Goal: Task Accomplishment & Management: Use online tool/utility

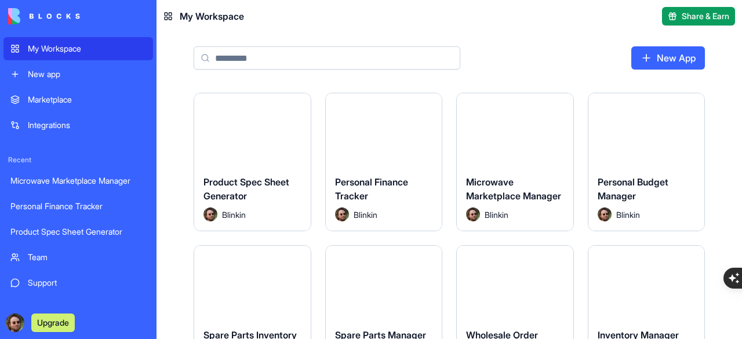
click at [496, 130] on button "Launch" at bounding box center [514, 129] width 87 height 23
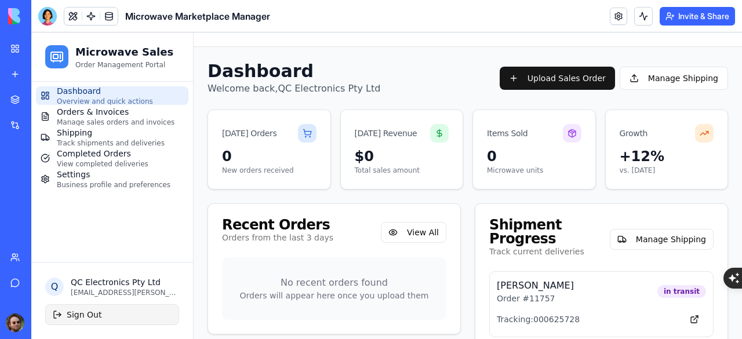
click at [82, 316] on button "Sign Out" at bounding box center [112, 314] width 134 height 21
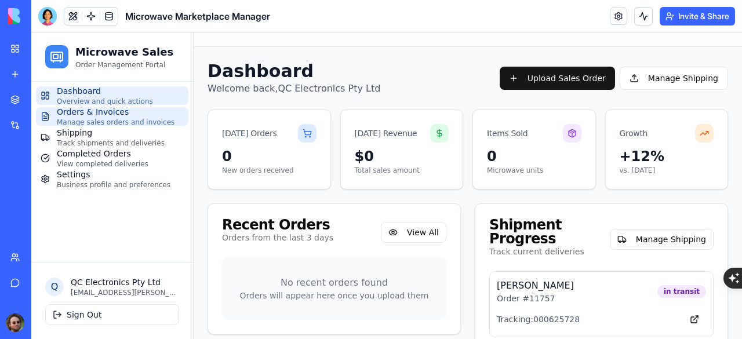
click at [127, 113] on span "Orders & Invoices" at bounding box center [116, 112] width 118 height 12
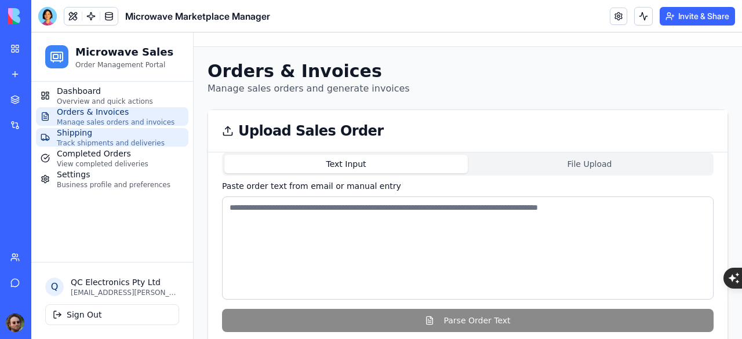
click at [100, 144] on span "Track shipments and deliveries" at bounding box center [111, 142] width 108 height 9
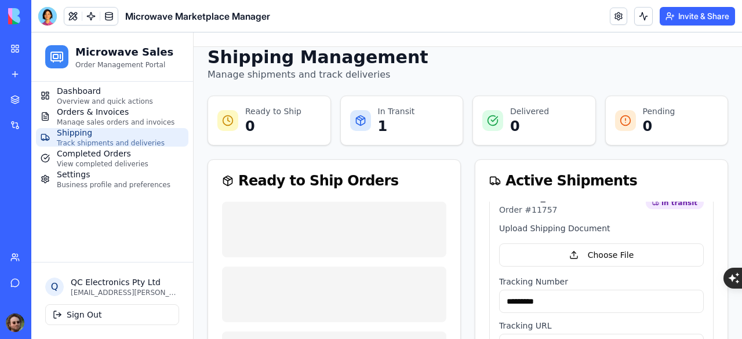
scroll to position [10, 0]
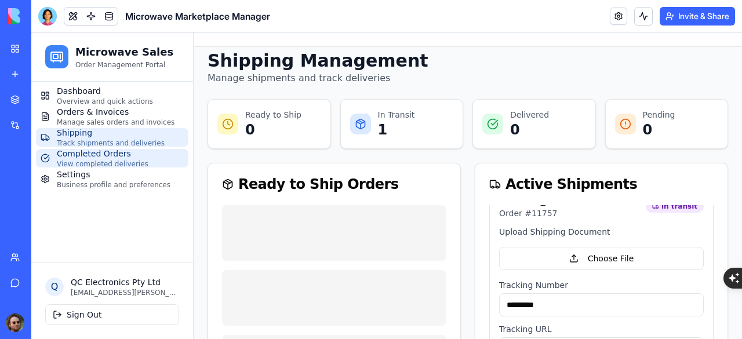
click at [98, 160] on span "View completed deliveries" at bounding box center [103, 163] width 92 height 9
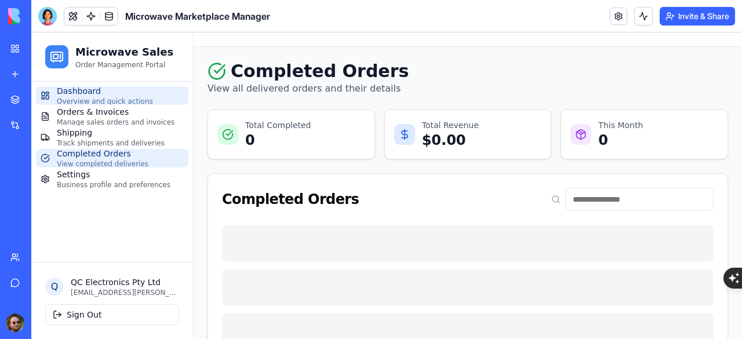
click at [94, 96] on span "Dashboard" at bounding box center [105, 91] width 96 height 12
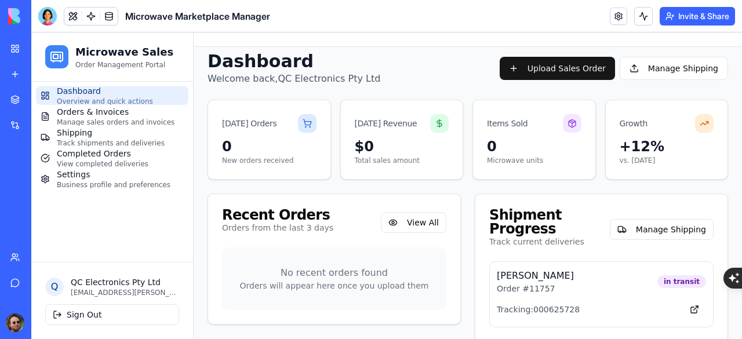
scroll to position [11, 0]
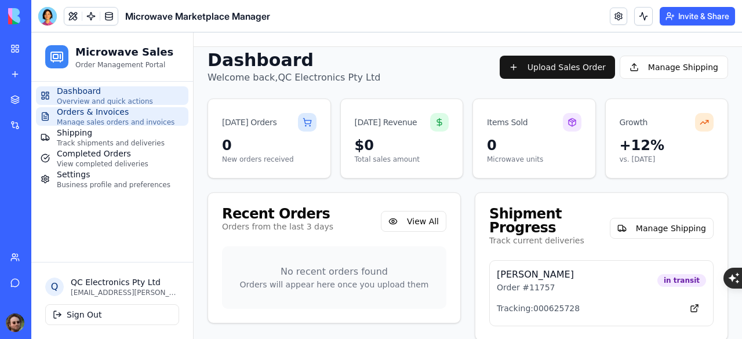
click at [92, 119] on span "Manage sales orders and invoices" at bounding box center [116, 122] width 118 height 9
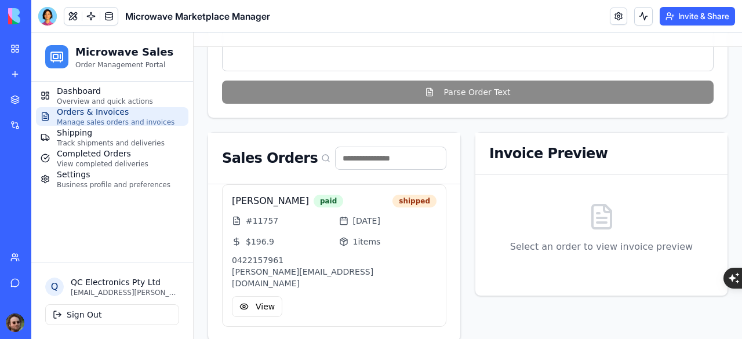
scroll to position [231, 0]
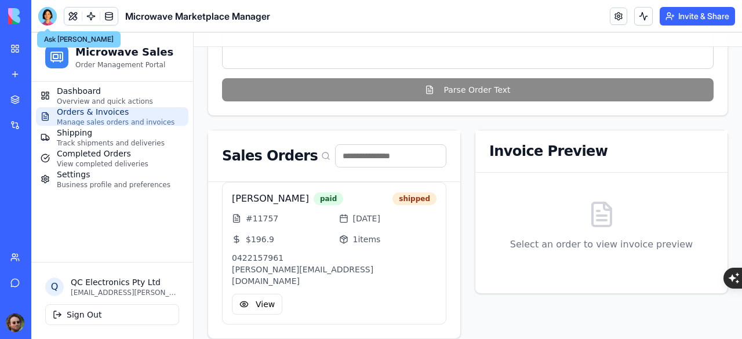
click at [46, 17] on div at bounding box center [47, 16] width 19 height 19
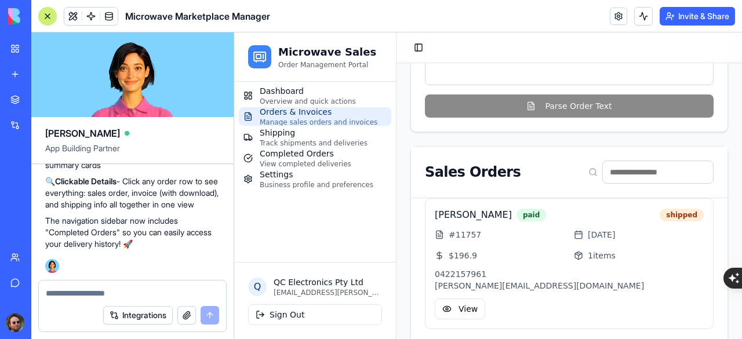
scroll to position [0, 0]
click at [132, 296] on textarea at bounding box center [132, 293] width 173 height 12
click at [96, 292] on textarea at bounding box center [132, 293] width 173 height 12
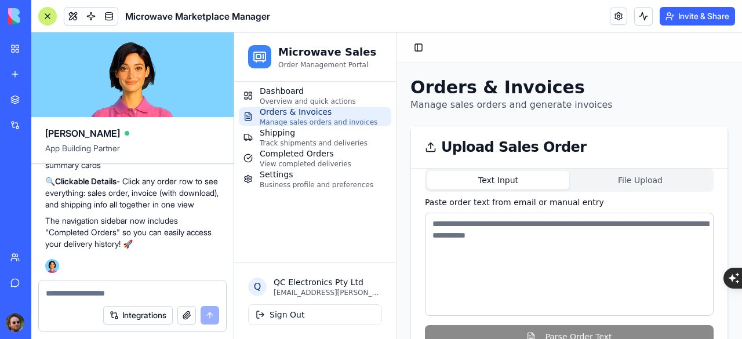
click at [104, 295] on textarea at bounding box center [132, 293] width 173 height 12
click at [154, 322] on button "Integrations" at bounding box center [138, 315] width 70 height 19
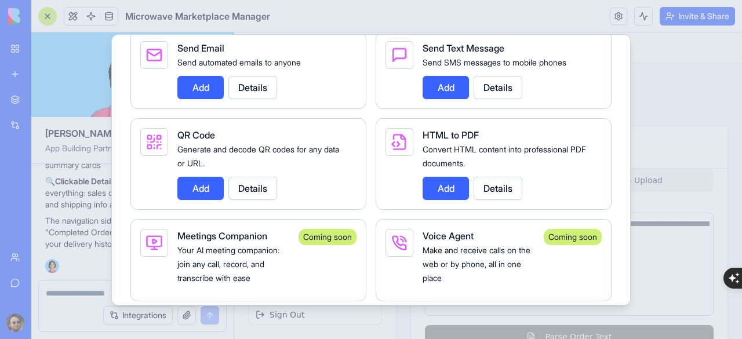
scroll to position [2086, 0]
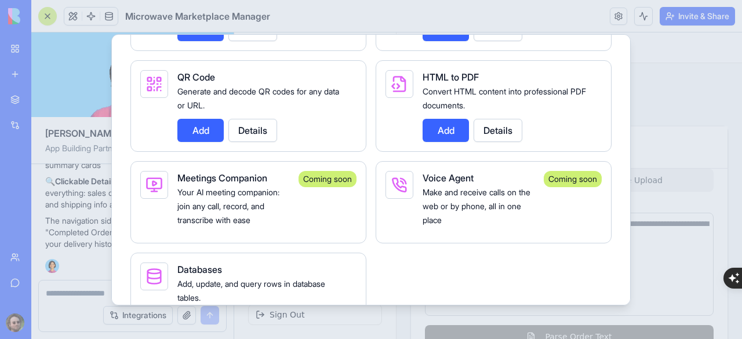
click at [242, 134] on button "Details" at bounding box center [252, 130] width 49 height 23
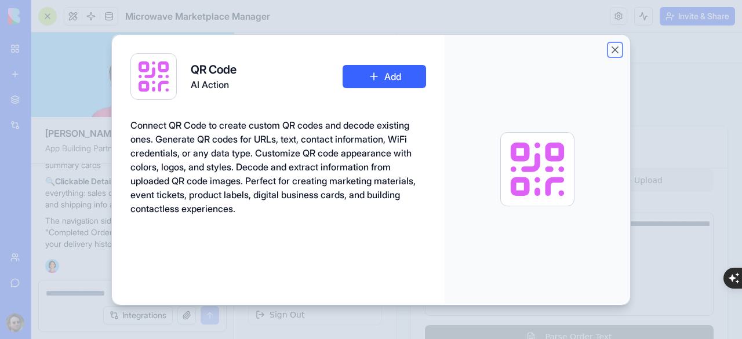
click at [613, 48] on button "Close" at bounding box center [615, 50] width 12 height 12
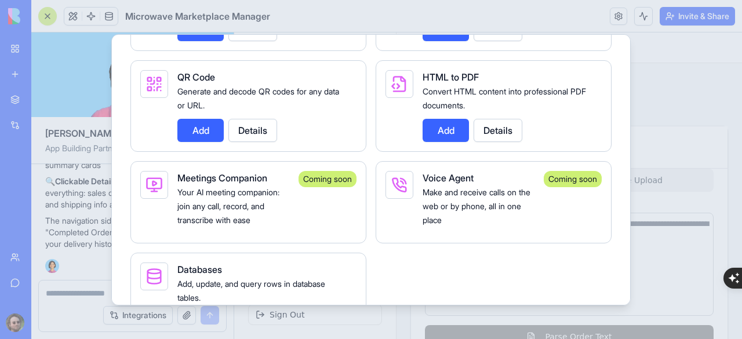
click at [208, 136] on button "Add" at bounding box center [200, 130] width 46 height 23
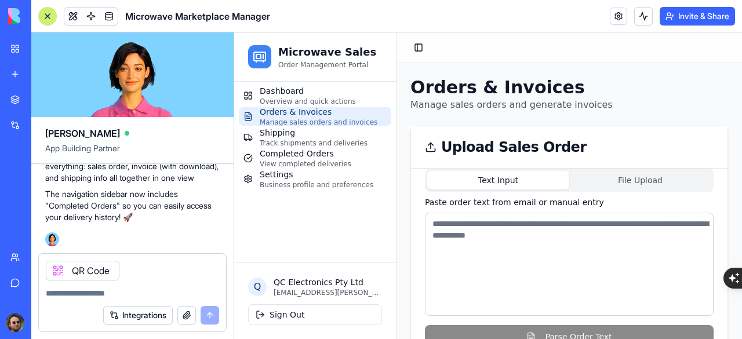
click at [86, 293] on textarea at bounding box center [132, 293] width 173 height 12
click at [92, 295] on textarea at bounding box center [132, 293] width 173 height 12
